Goal: Information Seeking & Learning: Learn about a topic

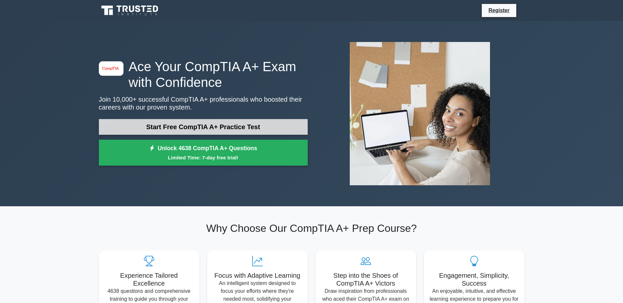
click at [258, 121] on link "Start Free CompTIA A+ Practice Test" at bounding box center [203, 127] width 209 height 16
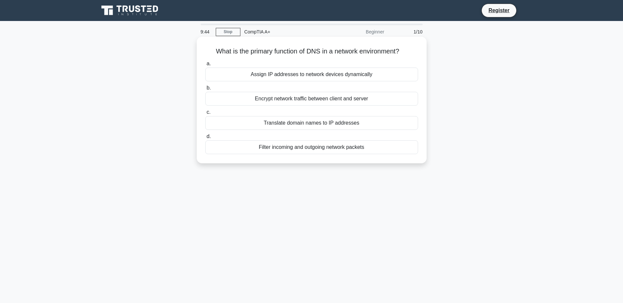
click at [371, 75] on div "Assign IP addresses to network devices dynamically" at bounding box center [311, 75] width 213 height 14
click at [205, 66] on input "a. Assign IP addresses to network devices dynamically" at bounding box center [205, 64] width 0 height 4
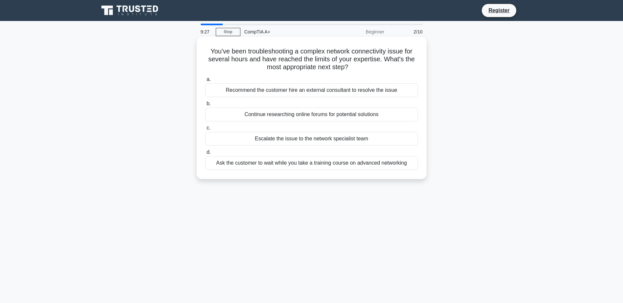
click at [359, 136] on div "Escalate the issue to the network specialist team" at bounding box center [311, 139] width 213 height 14
click at [205, 130] on input "c. Escalate the issue to the network specialist team" at bounding box center [205, 128] width 0 height 4
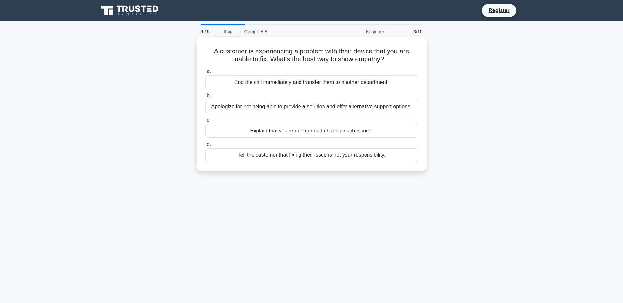
click at [347, 105] on div "Apologize for not being able to provide a solution and offer alternative suppor…" at bounding box center [311, 107] width 213 height 14
click at [205, 98] on input "b. Apologize for not being able to provide a solution and offer alternative sup…" at bounding box center [205, 96] width 0 height 4
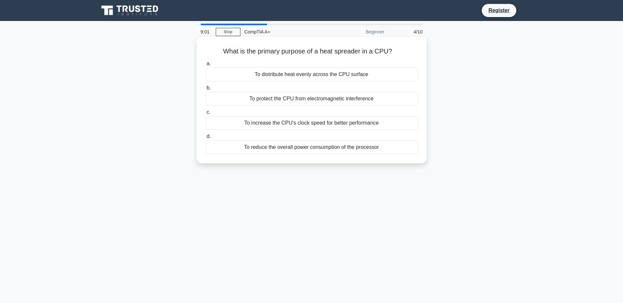
click at [365, 76] on div "To distribute heat evenly across the CPU surface" at bounding box center [311, 75] width 213 height 14
click at [205, 66] on input "a. To distribute heat evenly across the CPU surface" at bounding box center [205, 64] width 0 height 4
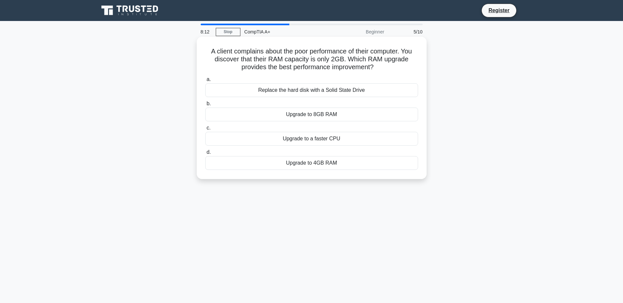
click at [355, 92] on div "Replace the hard disk with a Solid State Drive" at bounding box center [311, 90] width 213 height 14
click at [205, 82] on input "a. Replace the hard disk with a Solid State Drive" at bounding box center [205, 79] width 0 height 4
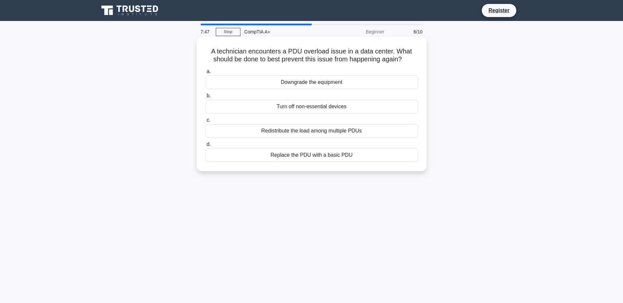
click at [303, 106] on div "Turn off non-essential devices" at bounding box center [311, 107] width 213 height 14
click at [205, 98] on input "b. Turn off non-essential devices" at bounding box center [205, 96] width 0 height 4
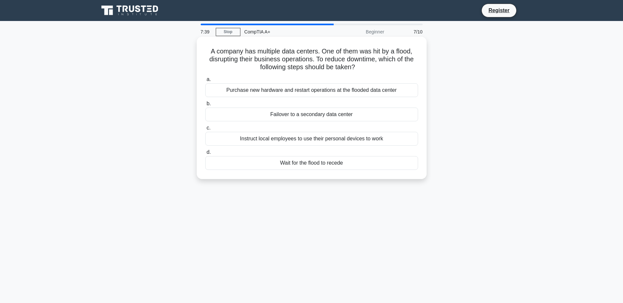
click at [308, 120] on div "Failover to a secondary data center" at bounding box center [311, 115] width 213 height 14
click at [205, 106] on input "b. Failover to a secondary data center" at bounding box center [205, 104] width 0 height 4
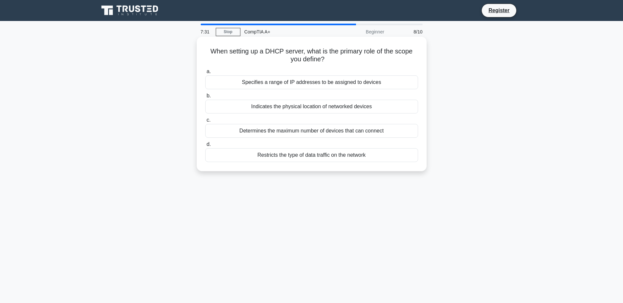
click at [316, 83] on div "Specifies a range of IP addresses to be assigned to devices" at bounding box center [311, 83] width 213 height 14
click at [205, 74] on input "a. Specifies a range of IP addresses to be assigned to devices" at bounding box center [205, 72] width 0 height 4
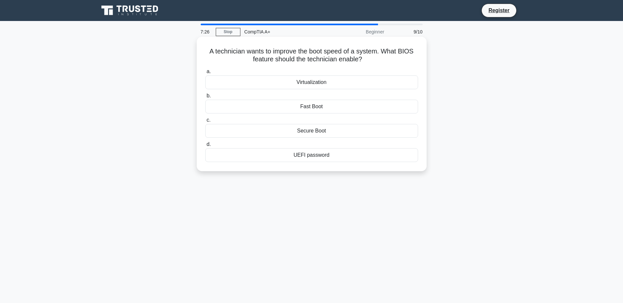
click at [284, 129] on div "Secure Boot" at bounding box center [311, 131] width 213 height 14
click at [205, 122] on input "c. Secure Boot" at bounding box center [205, 120] width 0 height 4
click at [275, 154] on div "Power Management" at bounding box center [311, 155] width 213 height 14
click at [205, 147] on input "d. Power Management" at bounding box center [205, 144] width 0 height 4
